Goal: Communication & Community: Answer question/provide support

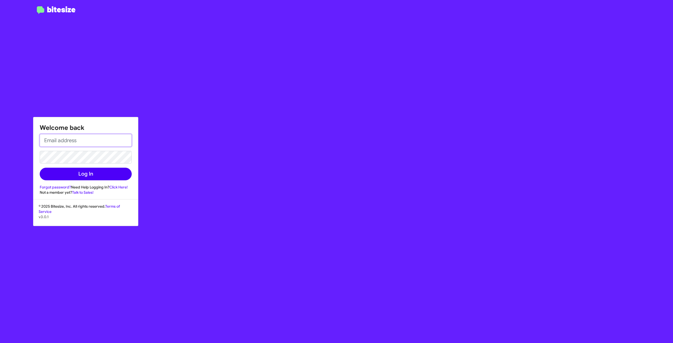
type input "[PERSON_NAME][EMAIL_ADDRESS][PERSON_NAME][DOMAIN_NAME]"
click at [95, 174] on button "Log In" at bounding box center [86, 174] width 92 height 13
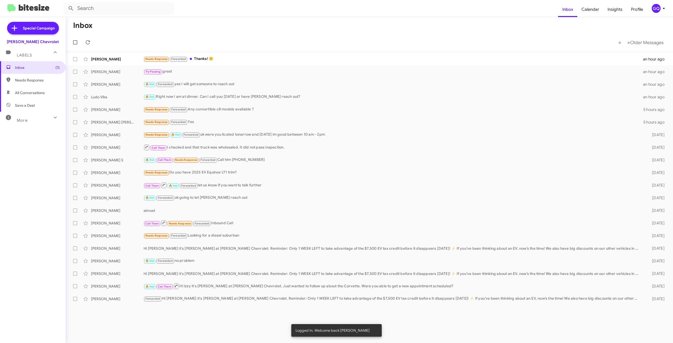
click at [22, 80] on span "Needs Response" at bounding box center [37, 80] width 45 height 5
type input "in:needs-response"
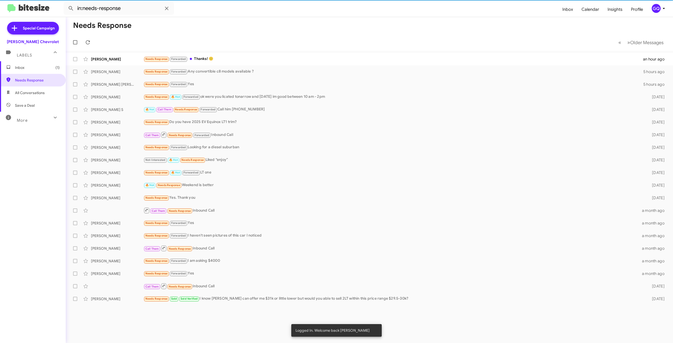
click at [25, 68] on span "Inbox (1)" at bounding box center [37, 67] width 45 height 5
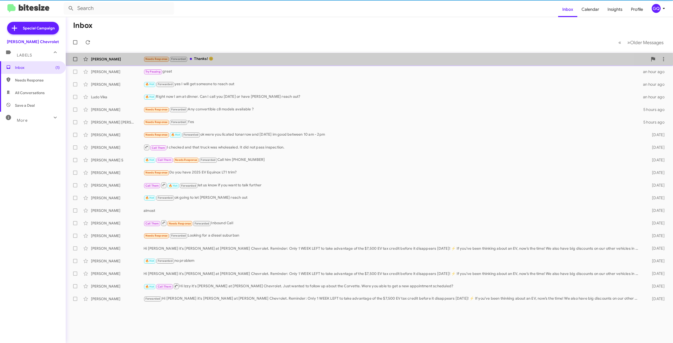
click at [119, 61] on div "[PERSON_NAME]" at bounding box center [117, 59] width 53 height 5
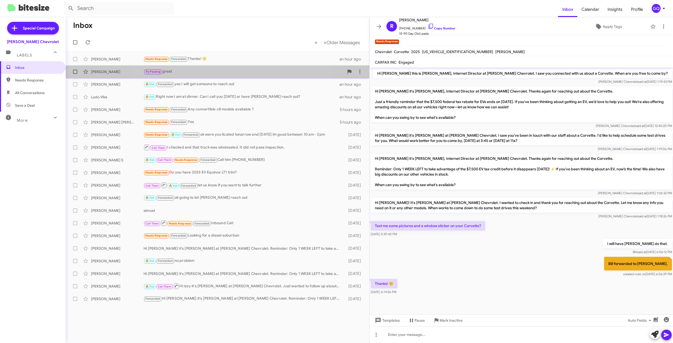
click at [219, 71] on div "Try Pausing great" at bounding box center [243, 72] width 201 height 6
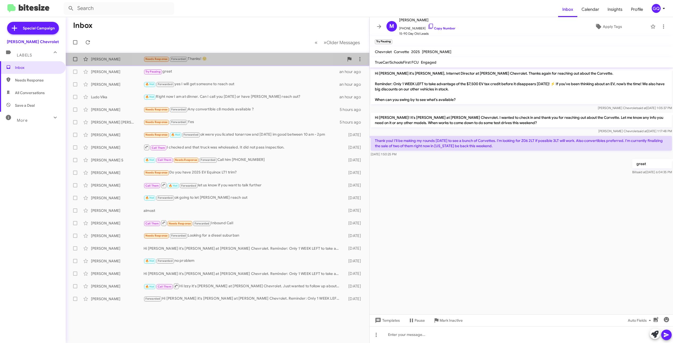
click at [234, 58] on div "Needs Response Forwarded Thanks! 🙂" at bounding box center [243, 59] width 201 height 6
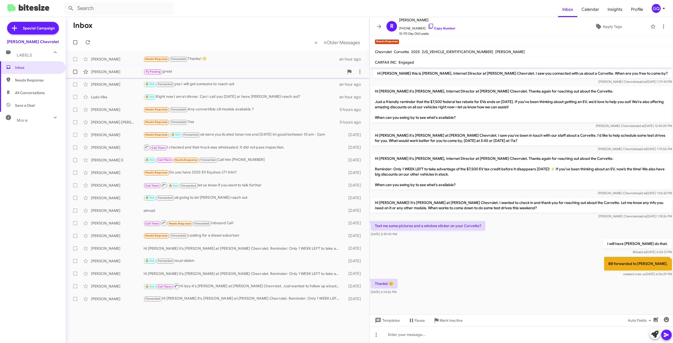
click at [208, 73] on div "Try Pausing great" at bounding box center [243, 72] width 201 height 6
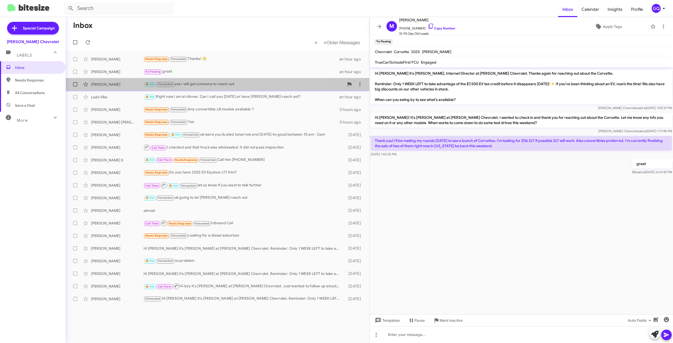
click at [214, 89] on div "Destannie [PERSON_NAME] 🔥 Hot Forwarded yes I will get someone to reach out an …" at bounding box center [217, 84] width 295 height 11
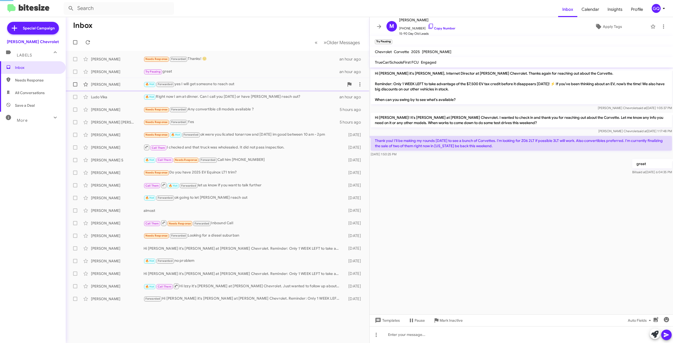
scroll to position [0, 0]
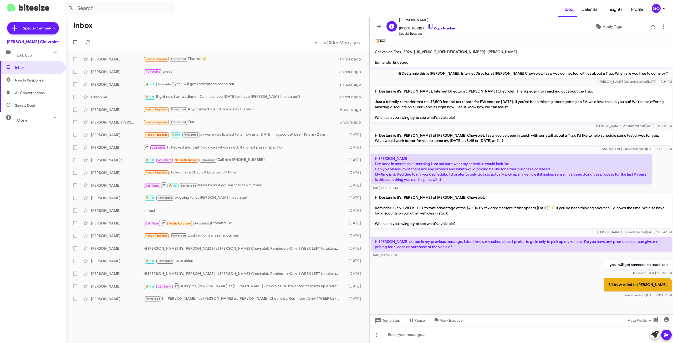
click at [438, 29] on link "Copy Number" at bounding box center [442, 28] width 28 height 4
click at [592, 327] on div "Copied to Clipboard" at bounding box center [618, 329] width 91 height 12
click at [658, 316] on icon at bounding box center [657, 318] width 5 height 4
click at [379, 337] on span at bounding box center [376, 335] width 11 height 6
click at [388, 320] on button "note" at bounding box center [387, 321] width 33 height 13
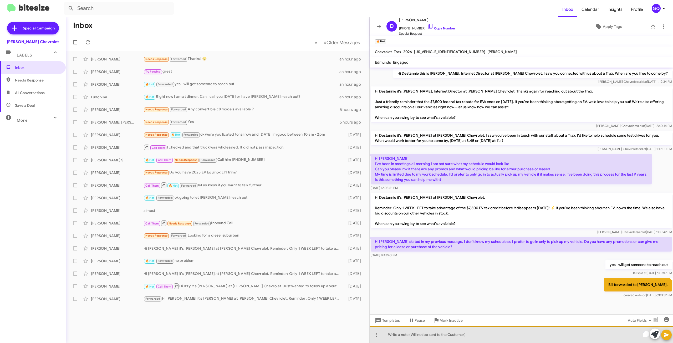
click at [412, 335] on div "To enrich screen reader interactions, please activate Accessibility in Grammarl…" at bounding box center [520, 334] width 303 height 17
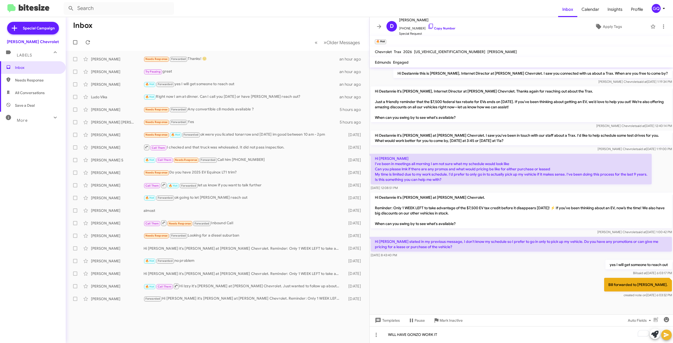
click at [667, 335] on icon at bounding box center [666, 335] width 5 height 4
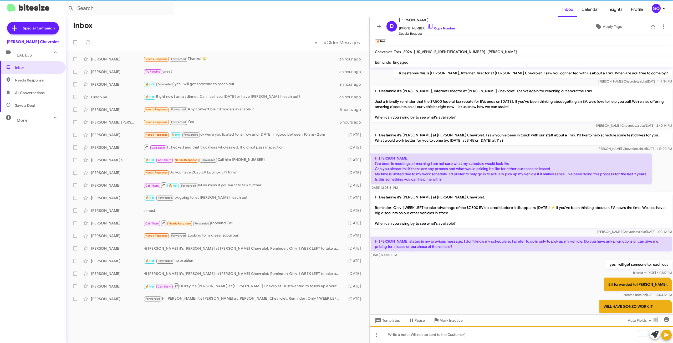
scroll to position [24, 0]
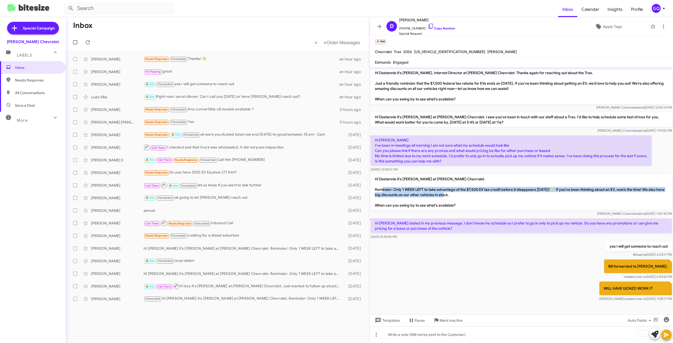
drag, startPoint x: 392, startPoint y: 185, endPoint x: 486, endPoint y: 194, distance: 94.5
click at [486, 194] on p "Hi Destannie it's [PERSON_NAME] at [PERSON_NAME] Chevrolet. Reminder: Only 1 WE…" at bounding box center [521, 192] width 301 height 36
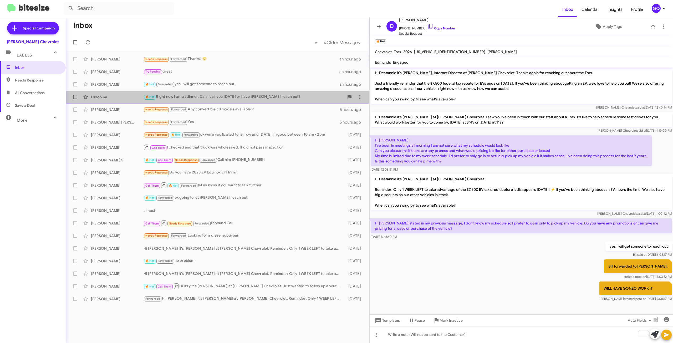
click at [211, 96] on div "🔥 Hot Right now I am at dinner. Can I call you [DATE] or have [PERSON_NAME] rea…" at bounding box center [243, 97] width 201 height 6
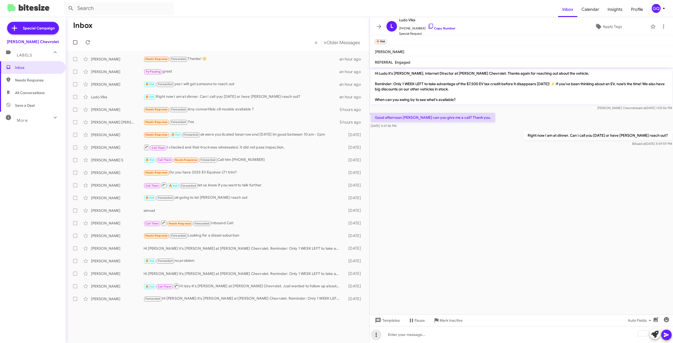
click at [378, 337] on icon at bounding box center [376, 335] width 6 height 6
click at [387, 320] on button "note" at bounding box center [387, 321] width 33 height 13
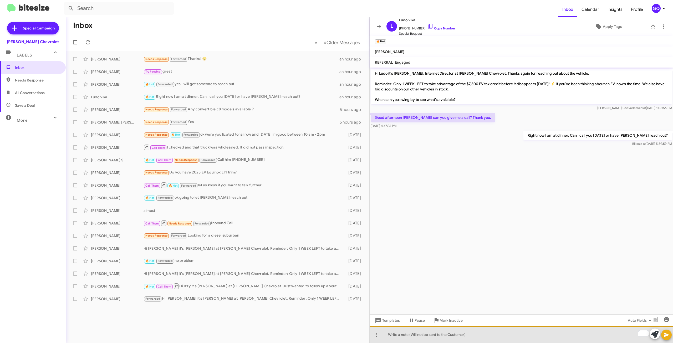
click at [410, 329] on div "To enrich screen reader interactions, please activate Accessibility in Grammarl…" at bounding box center [520, 334] width 303 height 17
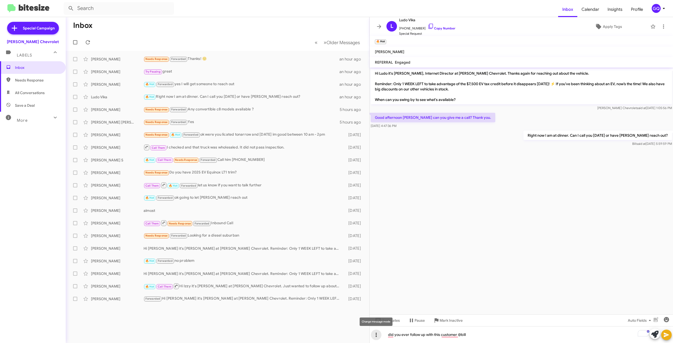
click at [373, 336] on icon at bounding box center [376, 335] width 6 height 6
click at [670, 337] on div at bounding box center [336, 171] width 673 height 343
click at [665, 337] on icon at bounding box center [666, 335] width 6 height 6
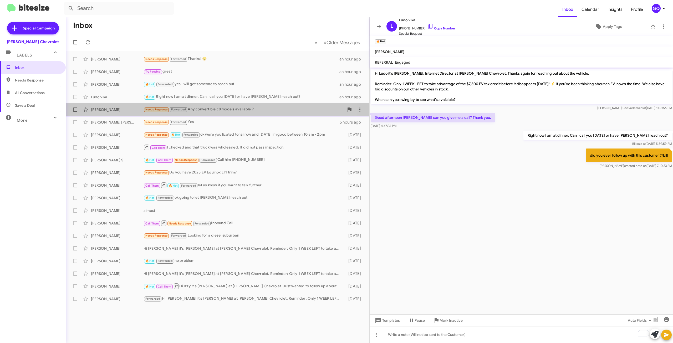
click at [196, 109] on div "Needs Response Forwarded Any convertible c8 models available ?" at bounding box center [243, 109] width 201 height 6
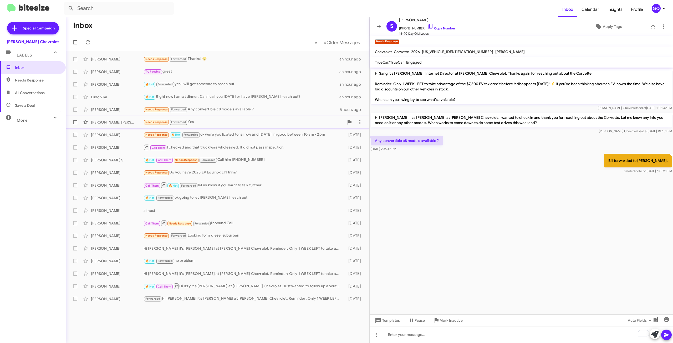
click at [210, 122] on div "Needs Response Forwarded Yes" at bounding box center [243, 122] width 201 height 6
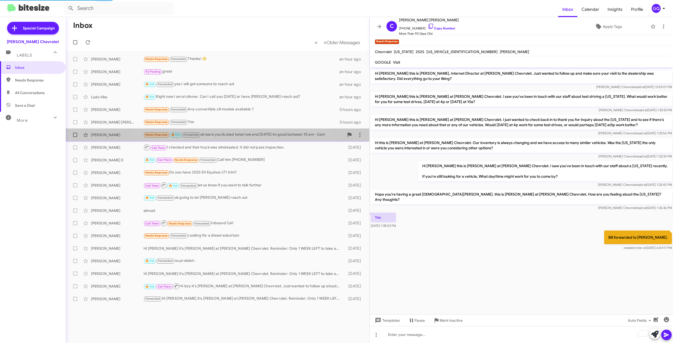
click at [219, 133] on div "Needs Response 🔥 Hot Forwarded ok were you licated tonarrow and [DATE] im good …" at bounding box center [243, 135] width 201 height 6
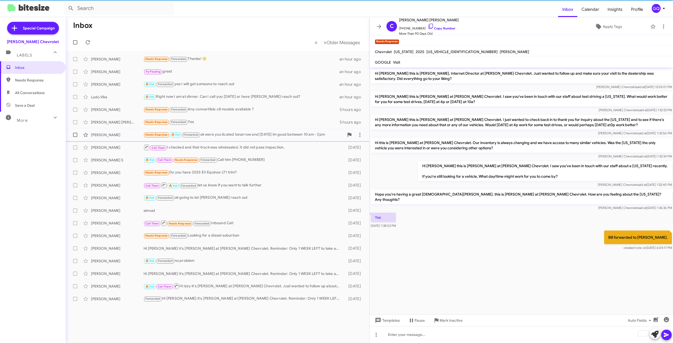
scroll to position [57, 0]
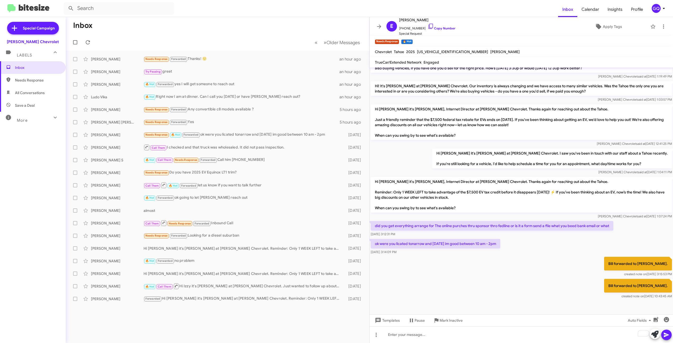
click at [226, 53] on mat-action-list "[PERSON_NAME] Needs Response Forwarded Thanks! 🙂 an hour ago [PERSON_NAME] Try …" at bounding box center [218, 178] width 304 height 254
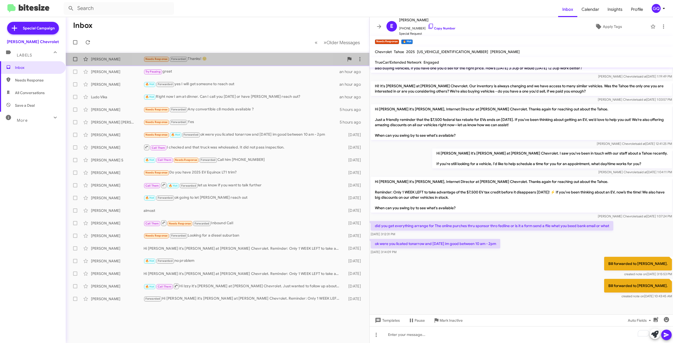
click at [226, 54] on div "[PERSON_NAME] Needs Response Forwarded Thanks! 🙂 an hour ago" at bounding box center [217, 59] width 295 height 11
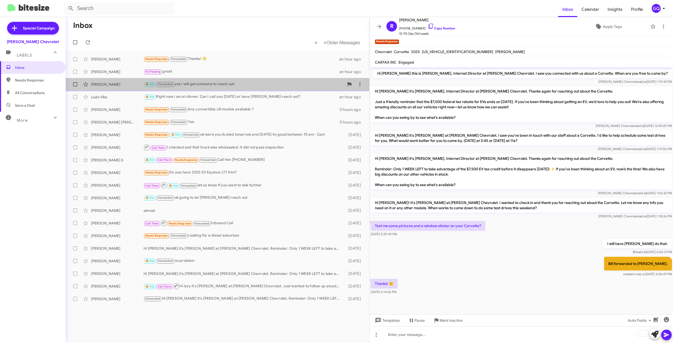
click at [134, 83] on div "[PERSON_NAME]" at bounding box center [117, 84] width 53 height 5
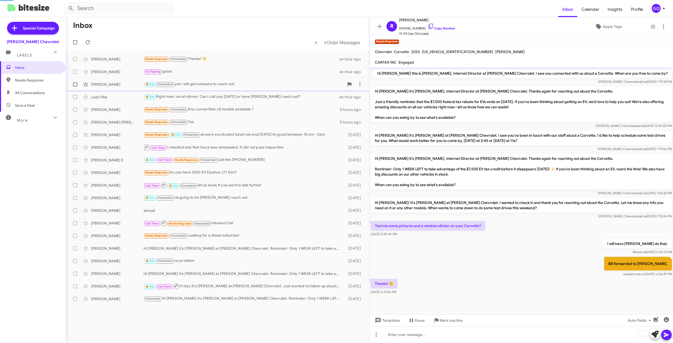
scroll to position [24, 0]
